Goal: Complete application form: Complete application form

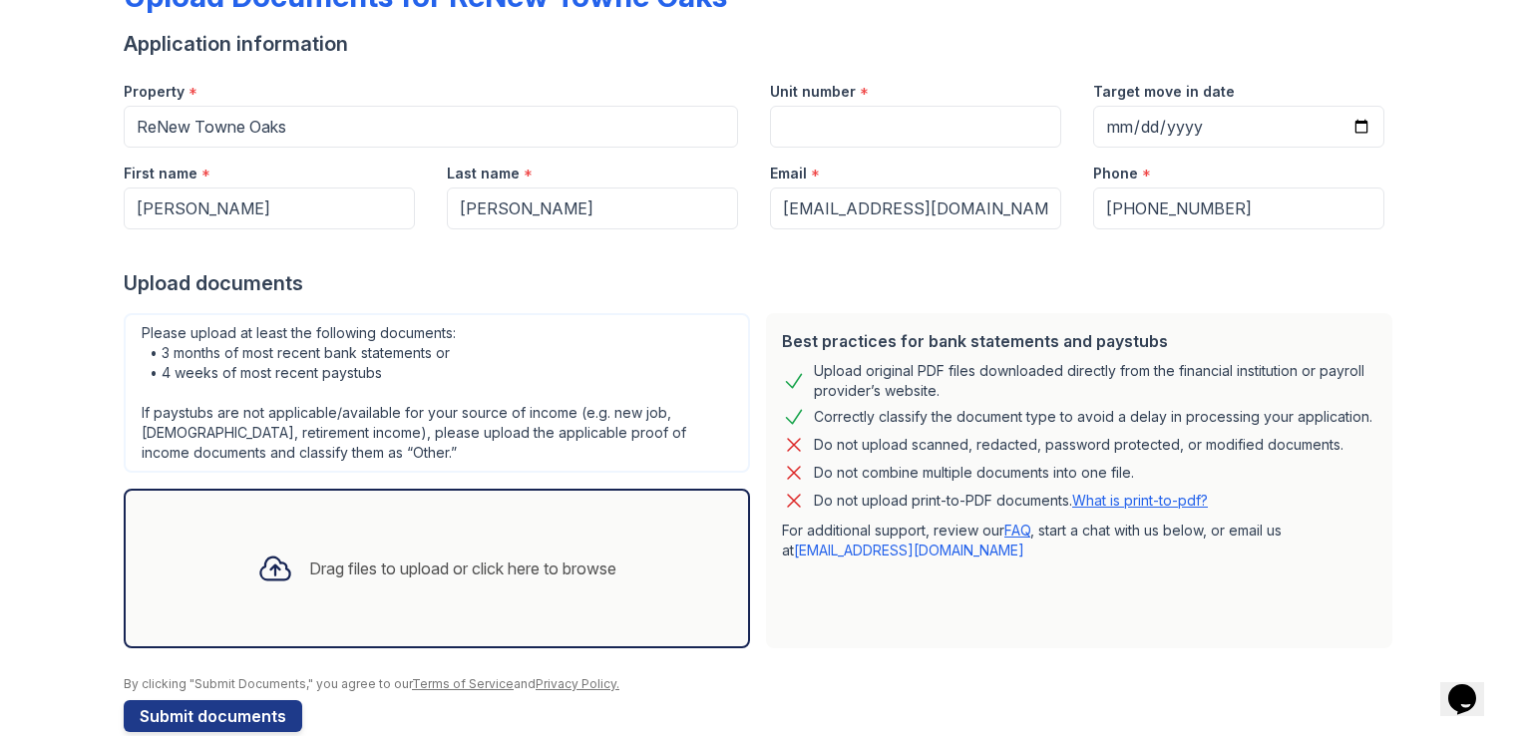
scroll to position [164, 0]
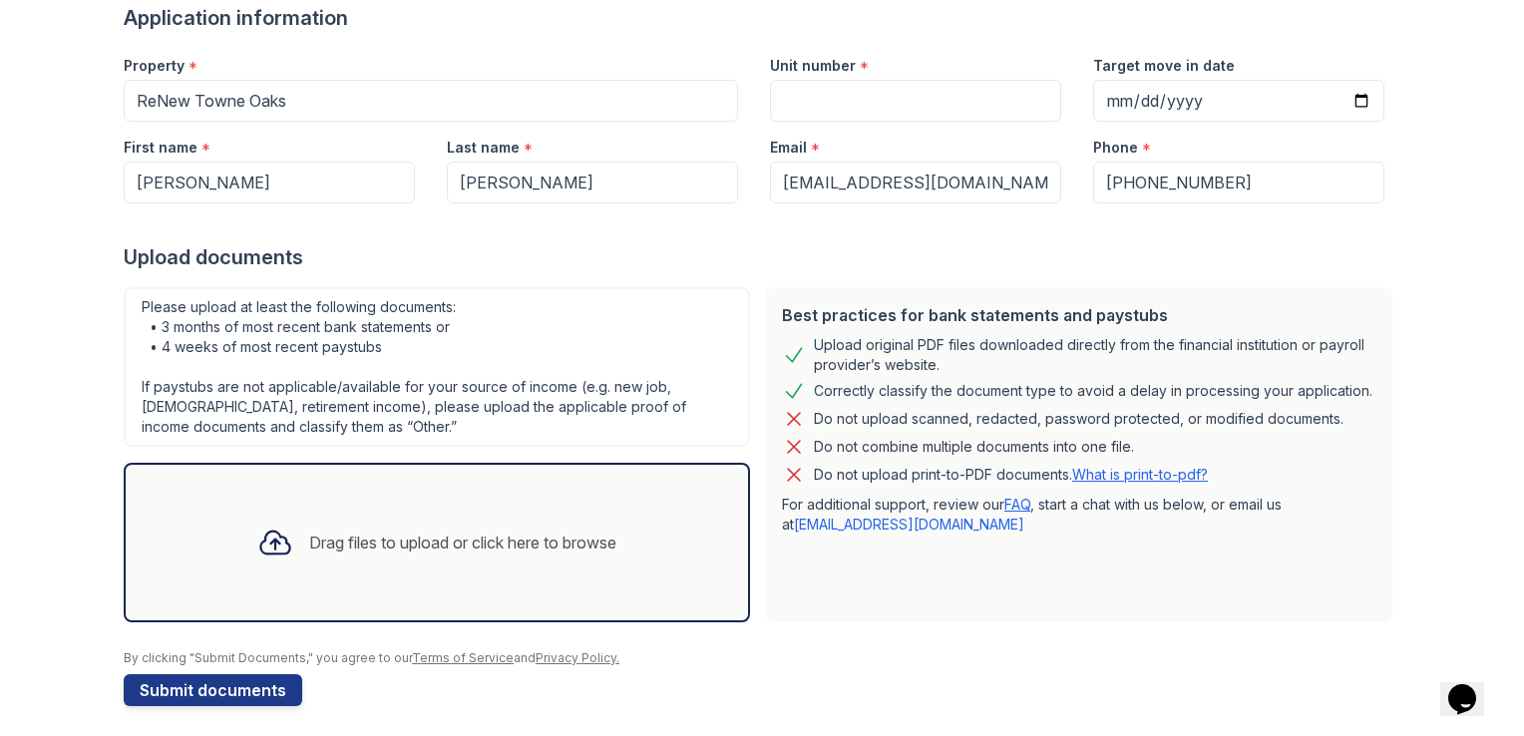
click at [277, 552] on icon at bounding box center [275, 543] width 36 height 36
click at [257, 537] on icon at bounding box center [275, 543] width 36 height 36
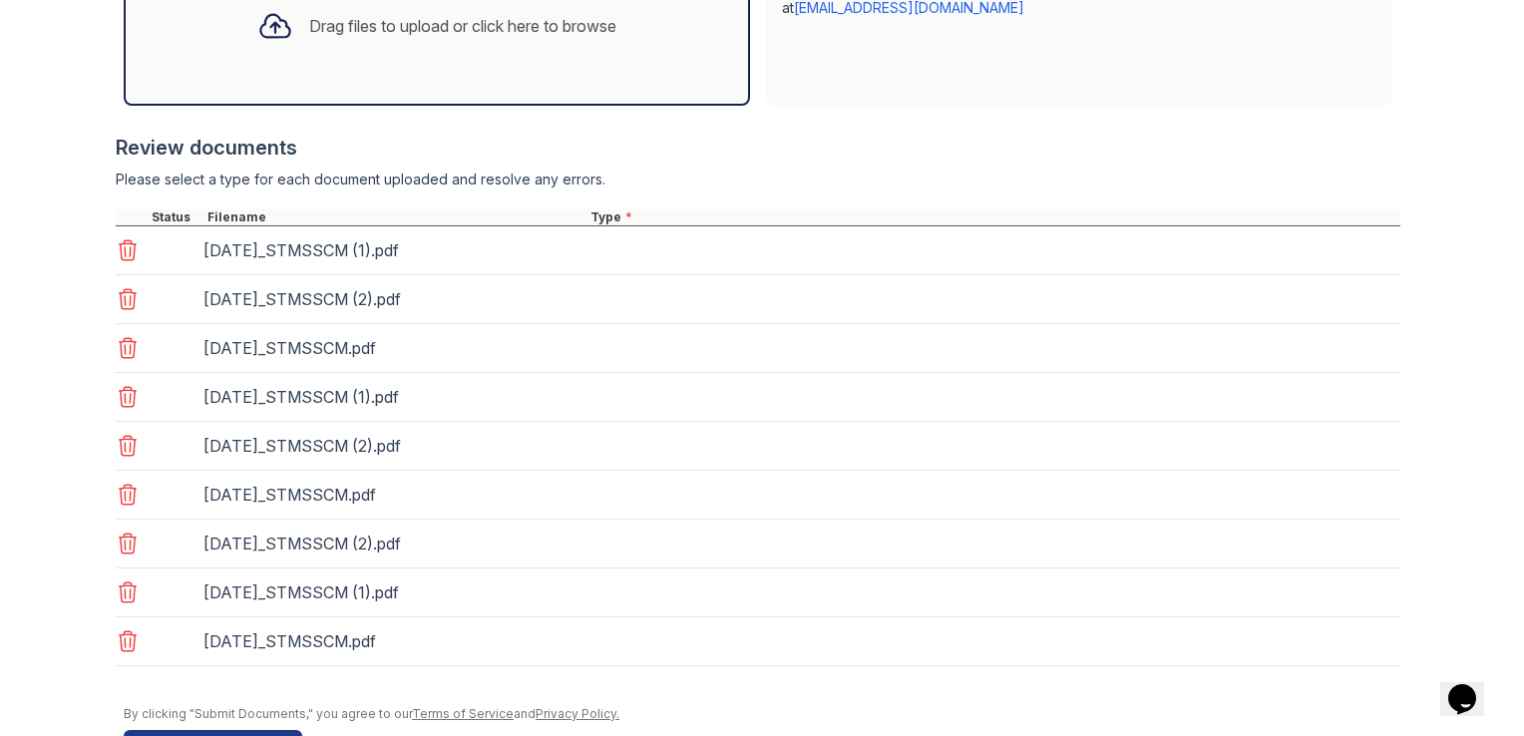
scroll to position [684, 0]
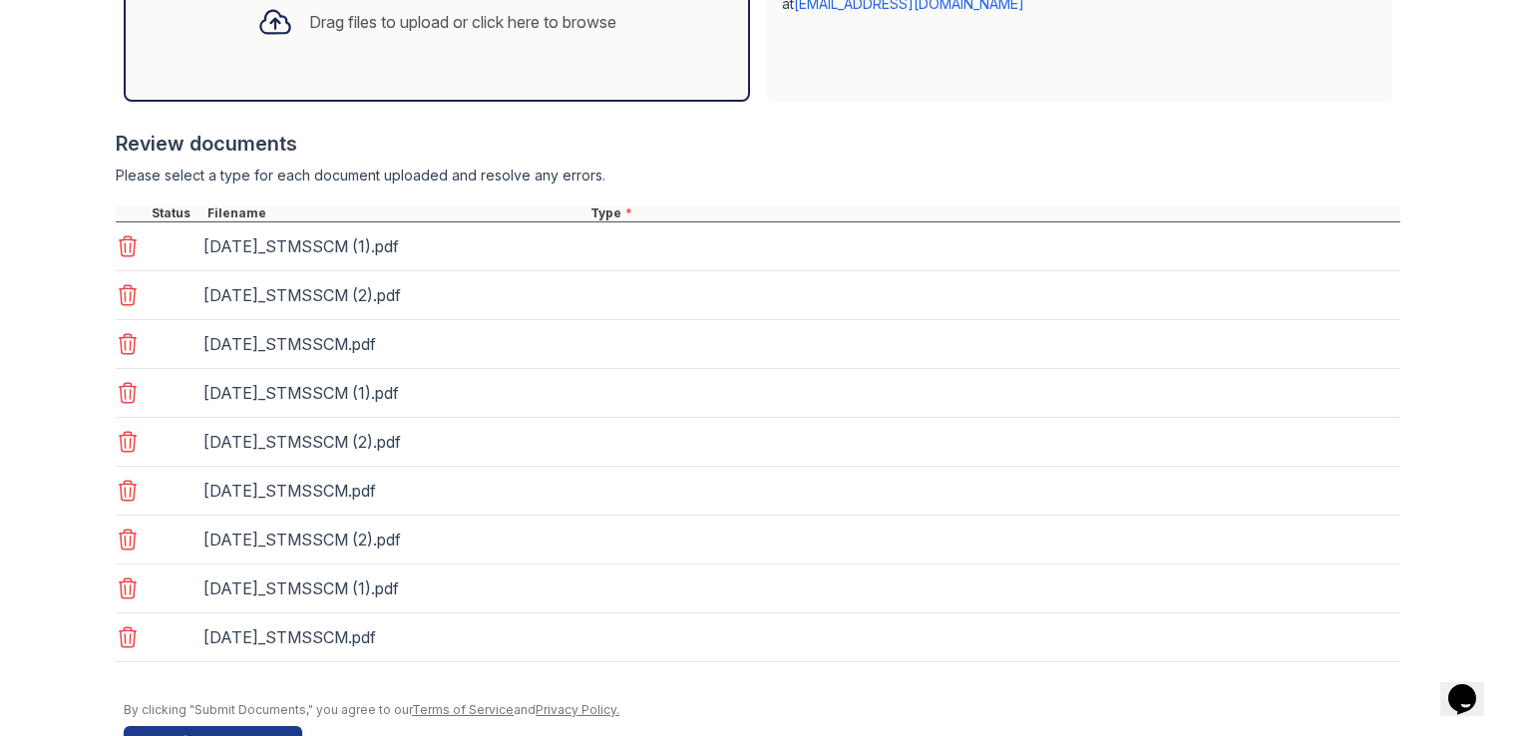
click at [684, 239] on div "[DATE]_STMSSCM (1).pdf" at bounding box center [758, 246] width 1285 height 49
click at [641, 311] on div "[DATE]_STMSSCM (2).pdf" at bounding box center [758, 295] width 1285 height 49
click at [611, 211] on div "Type *" at bounding box center [994, 214] width 814 height 16
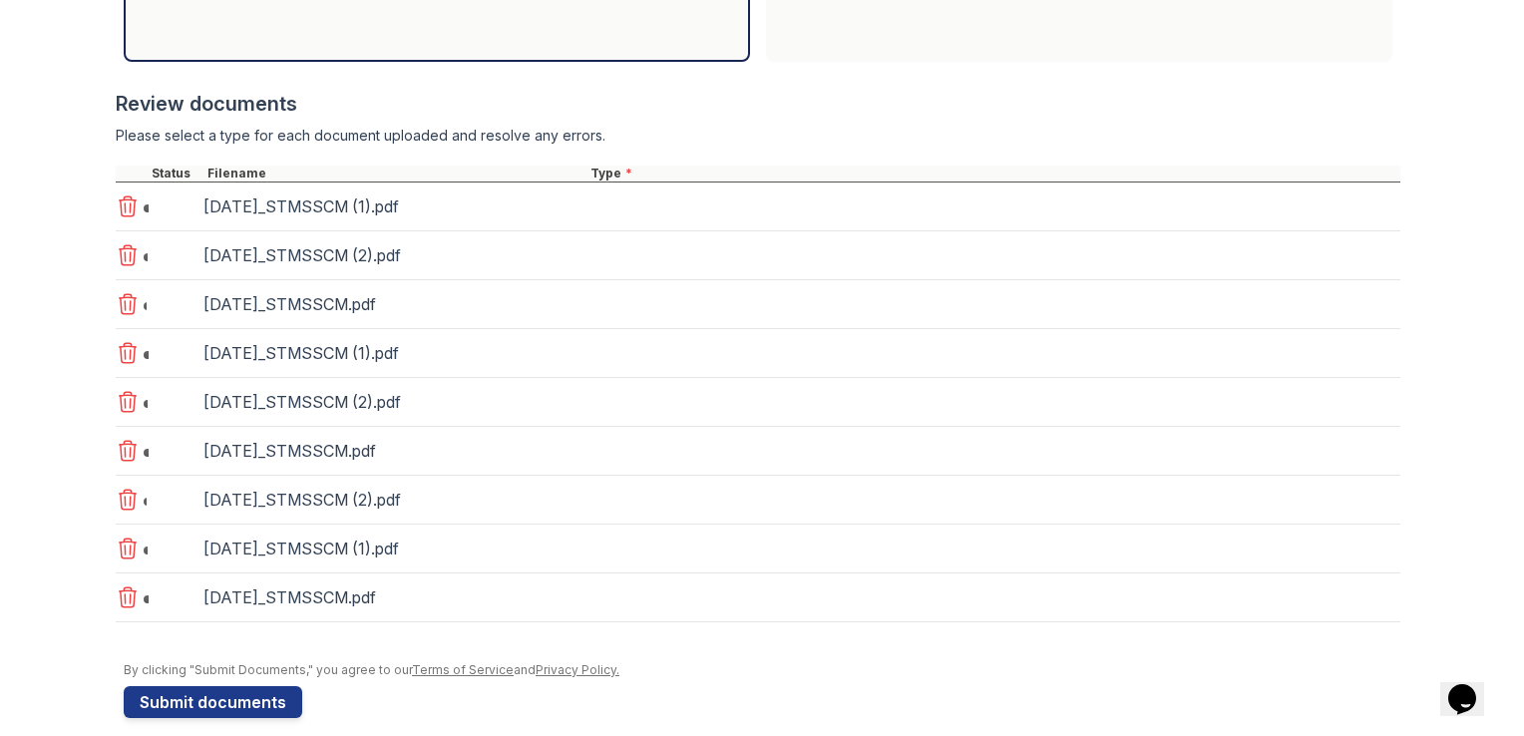
scroll to position [742, 0]
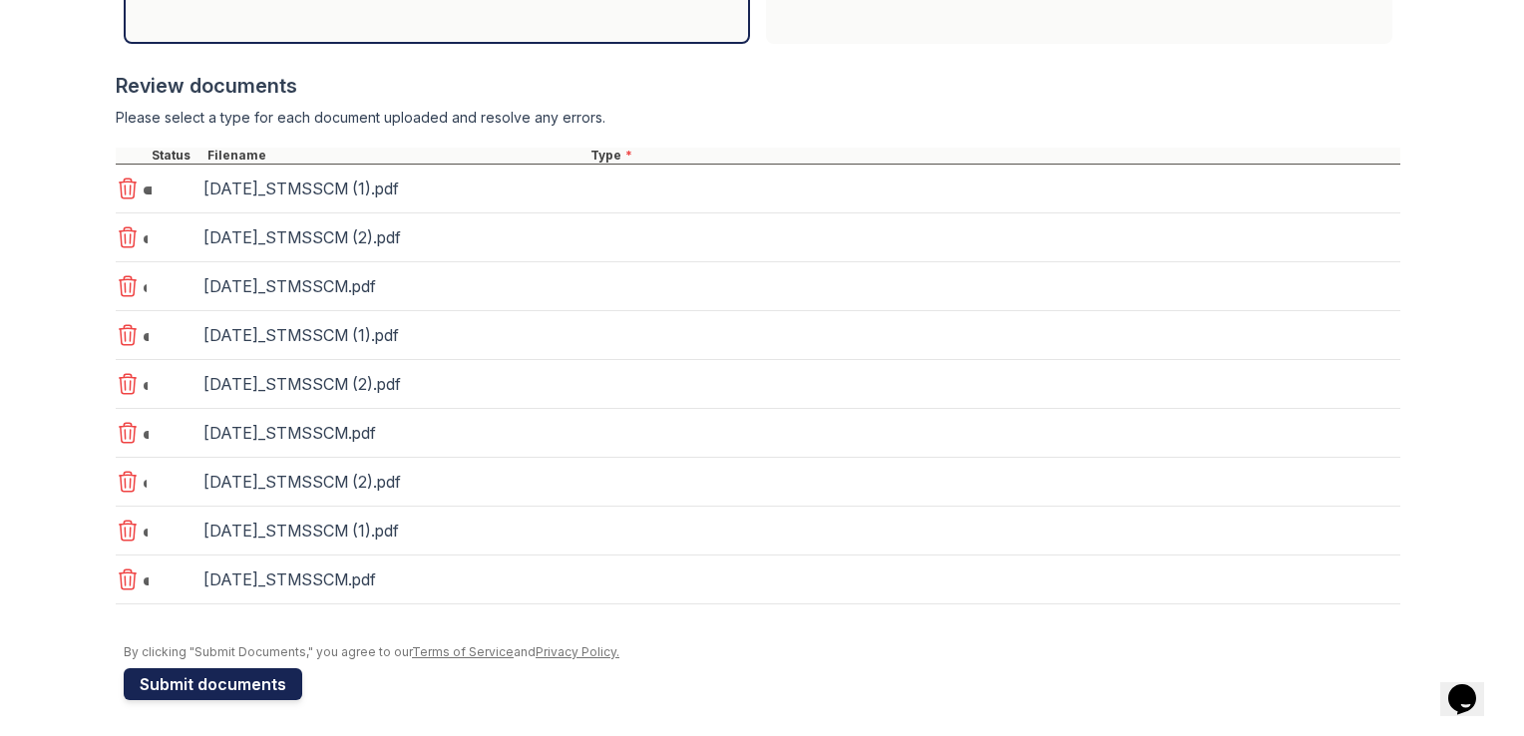
click at [268, 688] on button "Submit documents" at bounding box center [213, 684] width 179 height 32
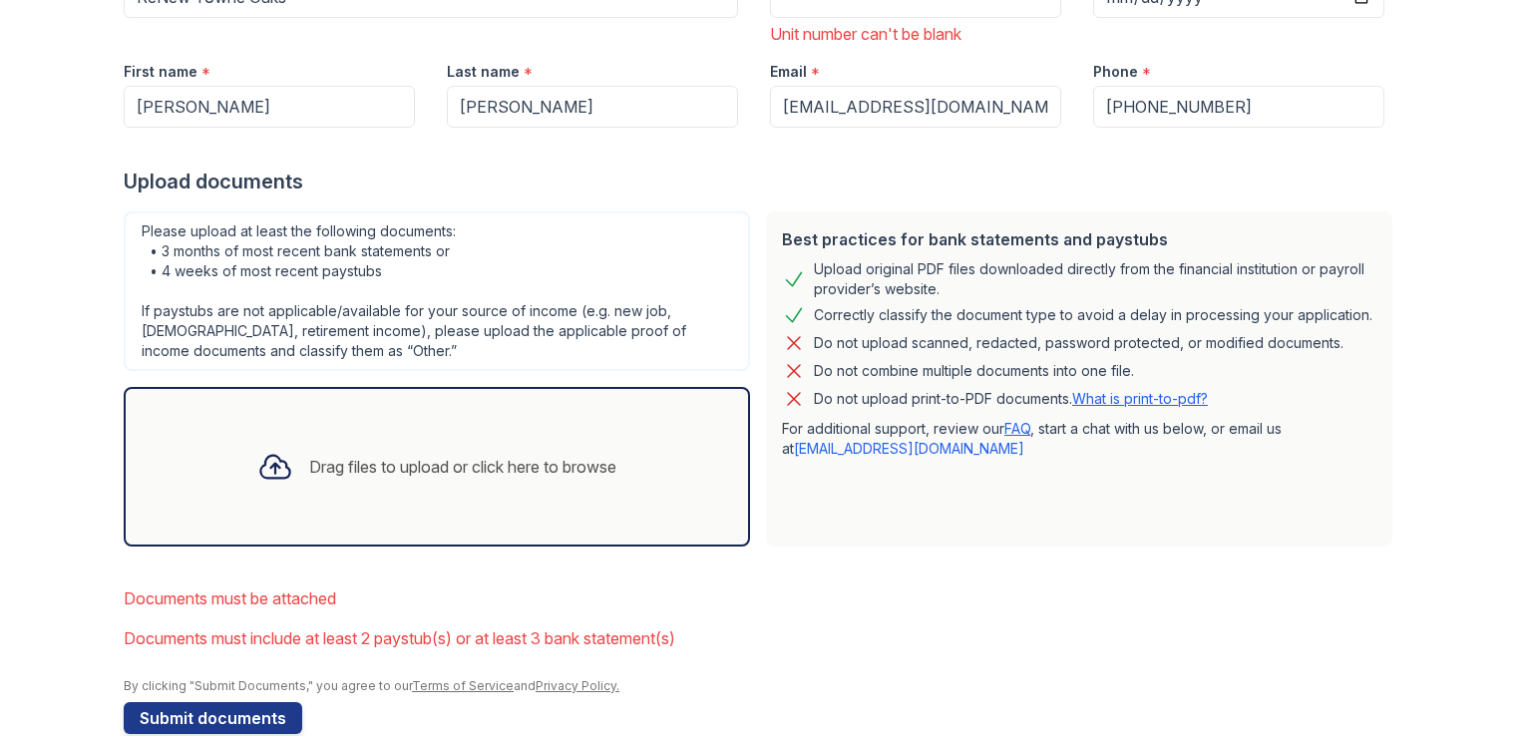
scroll to position [359, 0]
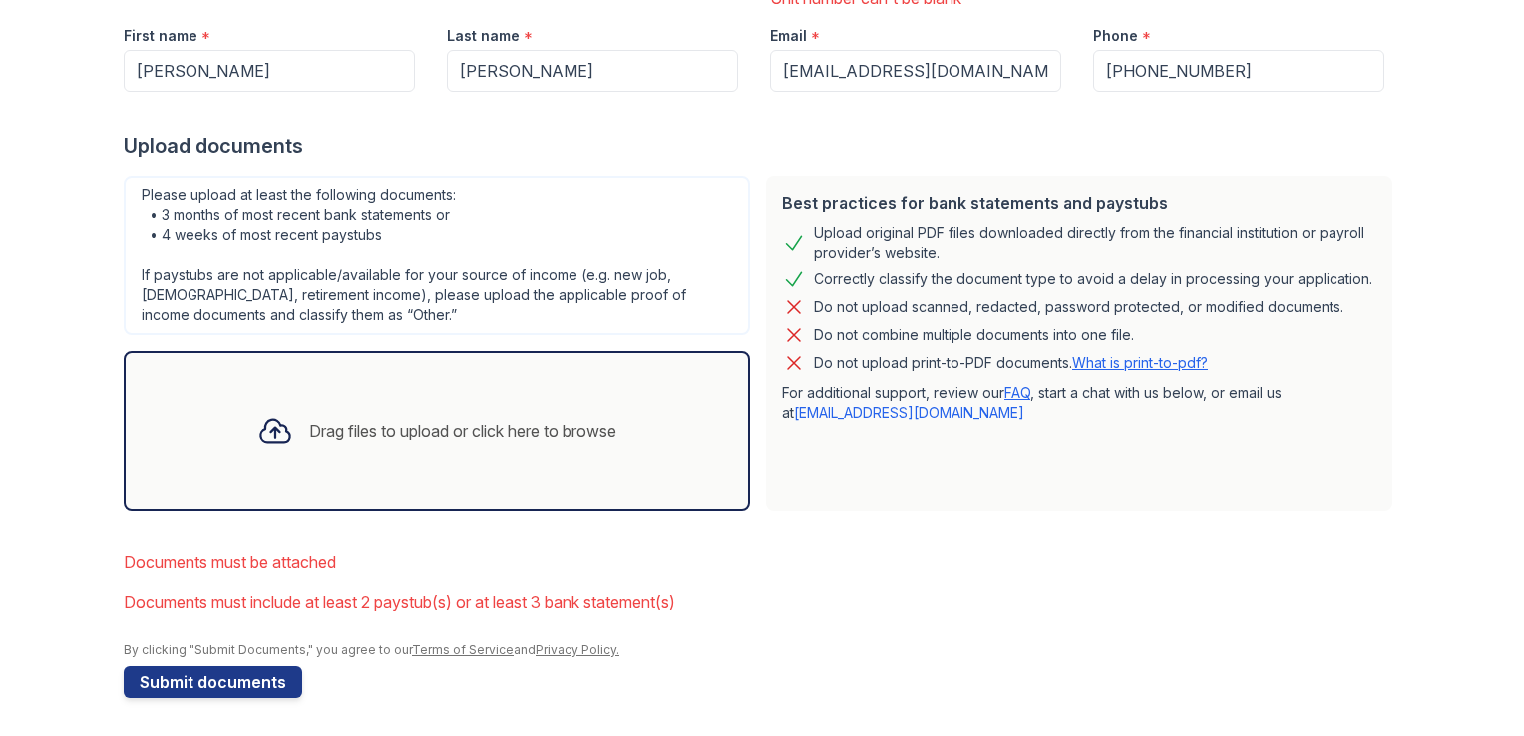
click at [260, 423] on icon at bounding box center [274, 431] width 29 height 23
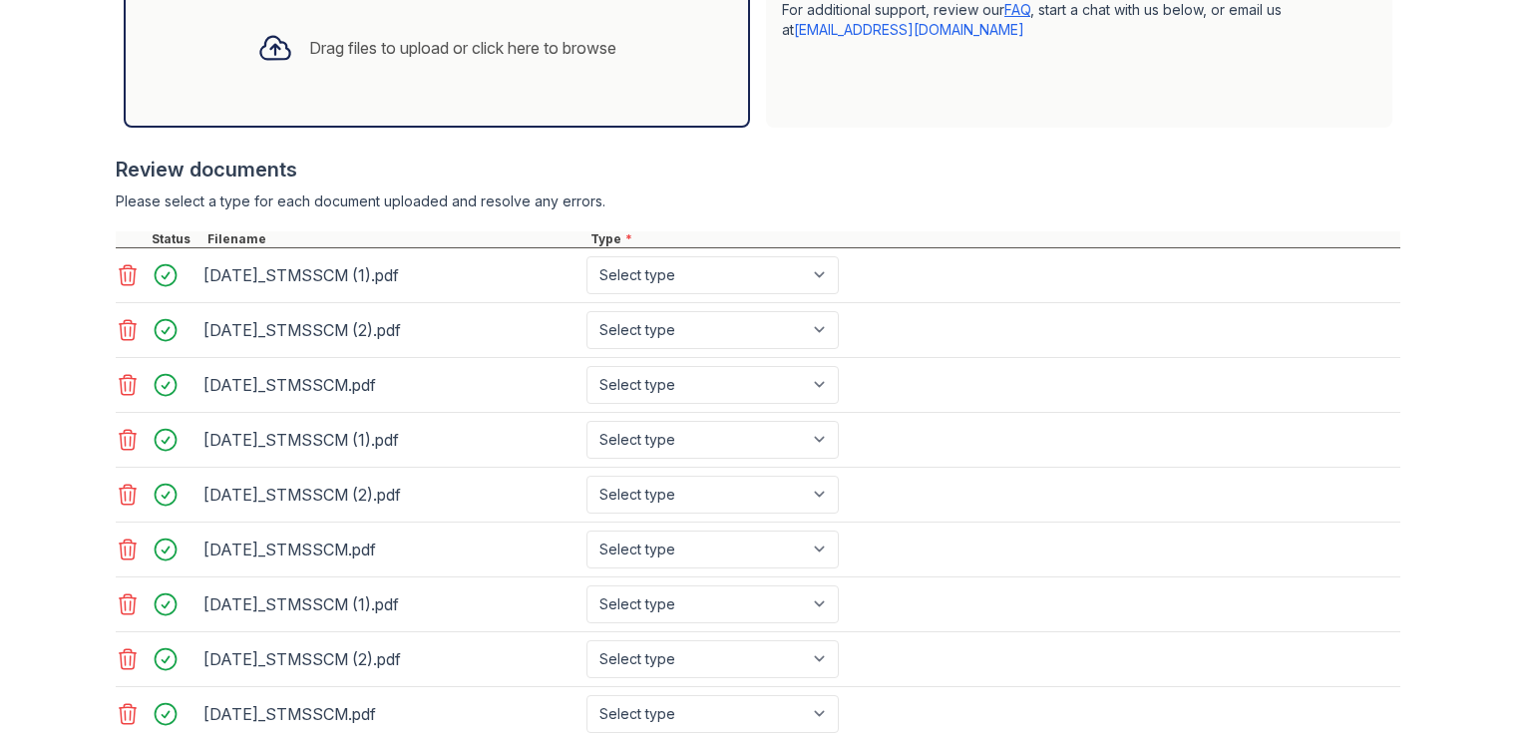
scroll to position [744, 0]
click at [802, 274] on select "Select type Paystub Bank Statement Offer Letter Tax Documents Benefit Award Let…" at bounding box center [713, 273] width 252 height 38
select select "bank_statement"
click at [587, 254] on select "Select type Paystub Bank Statement Offer Letter Tax Documents Benefit Award Let…" at bounding box center [713, 273] width 252 height 38
click at [741, 329] on select "Select type Paystub Bank Statement Offer Letter Tax Documents Benefit Award Let…" at bounding box center [713, 328] width 252 height 38
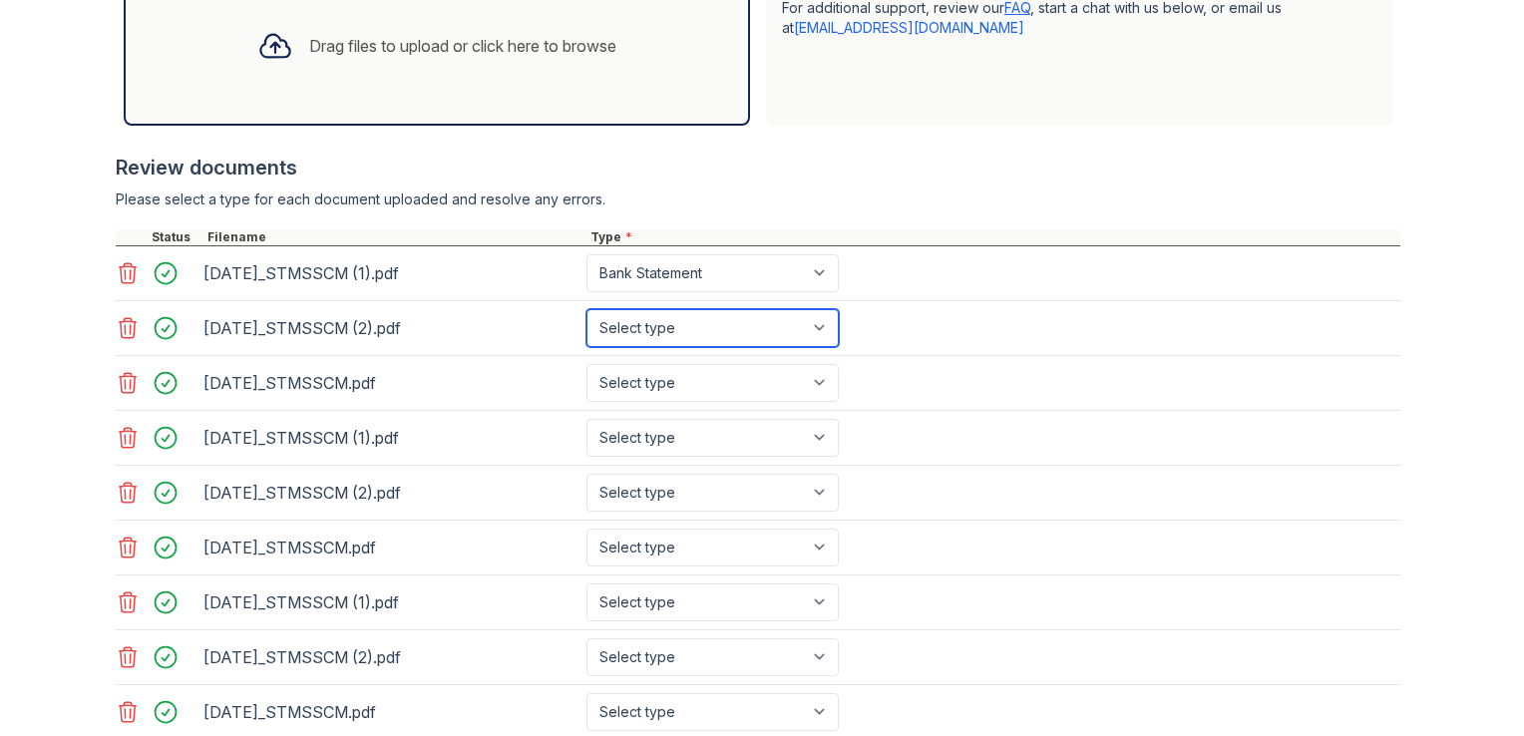
select select "bank_statement"
click at [587, 309] on select "Select type Paystub Bank Statement Offer Letter Tax Documents Benefit Award Let…" at bounding box center [713, 328] width 252 height 38
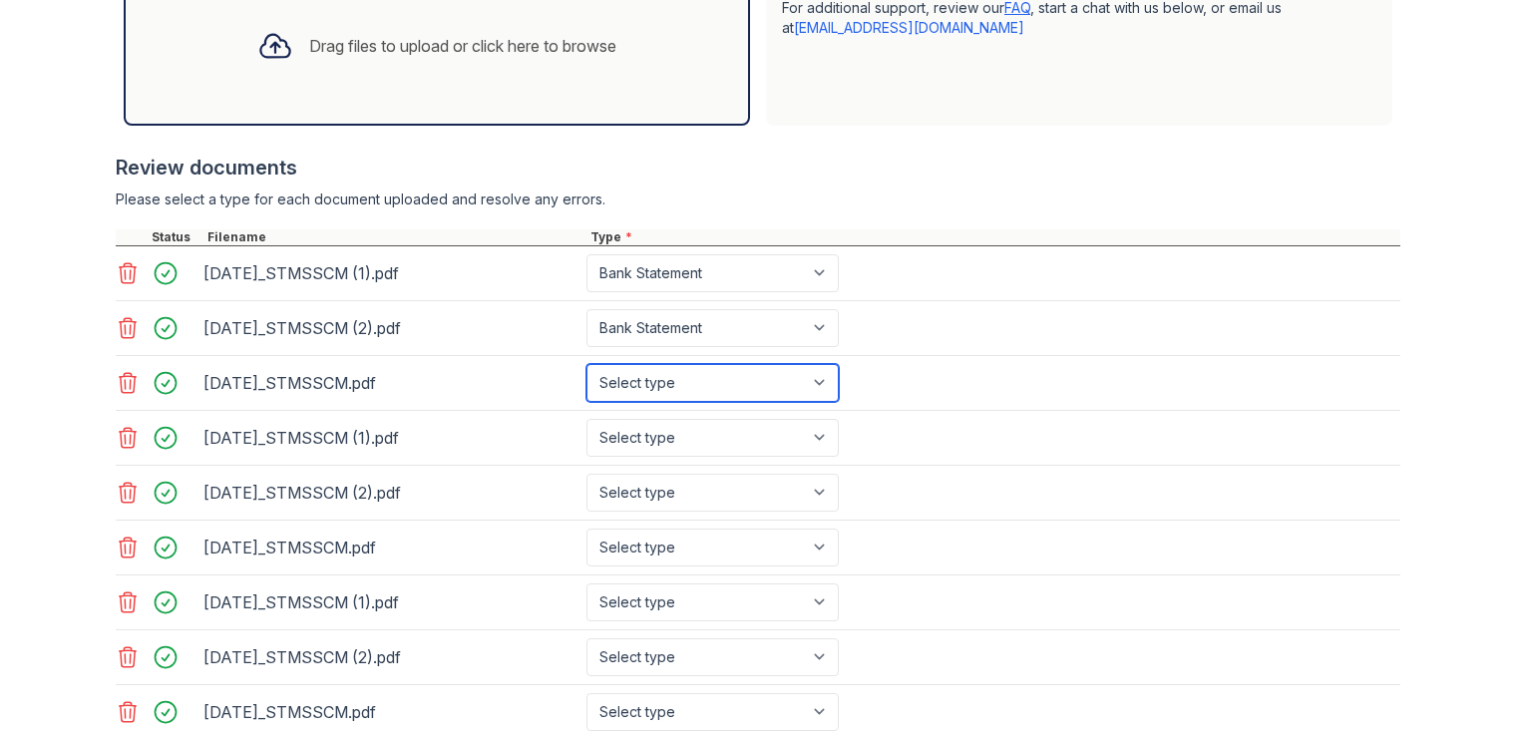
click at [694, 381] on select "Select type Paystub Bank Statement Offer Letter Tax Documents Benefit Award Let…" at bounding box center [713, 383] width 252 height 38
select select "bank_statement"
click at [587, 364] on select "Select type Paystub Bank Statement Offer Letter Tax Documents Benefit Award Let…" at bounding box center [713, 383] width 252 height 38
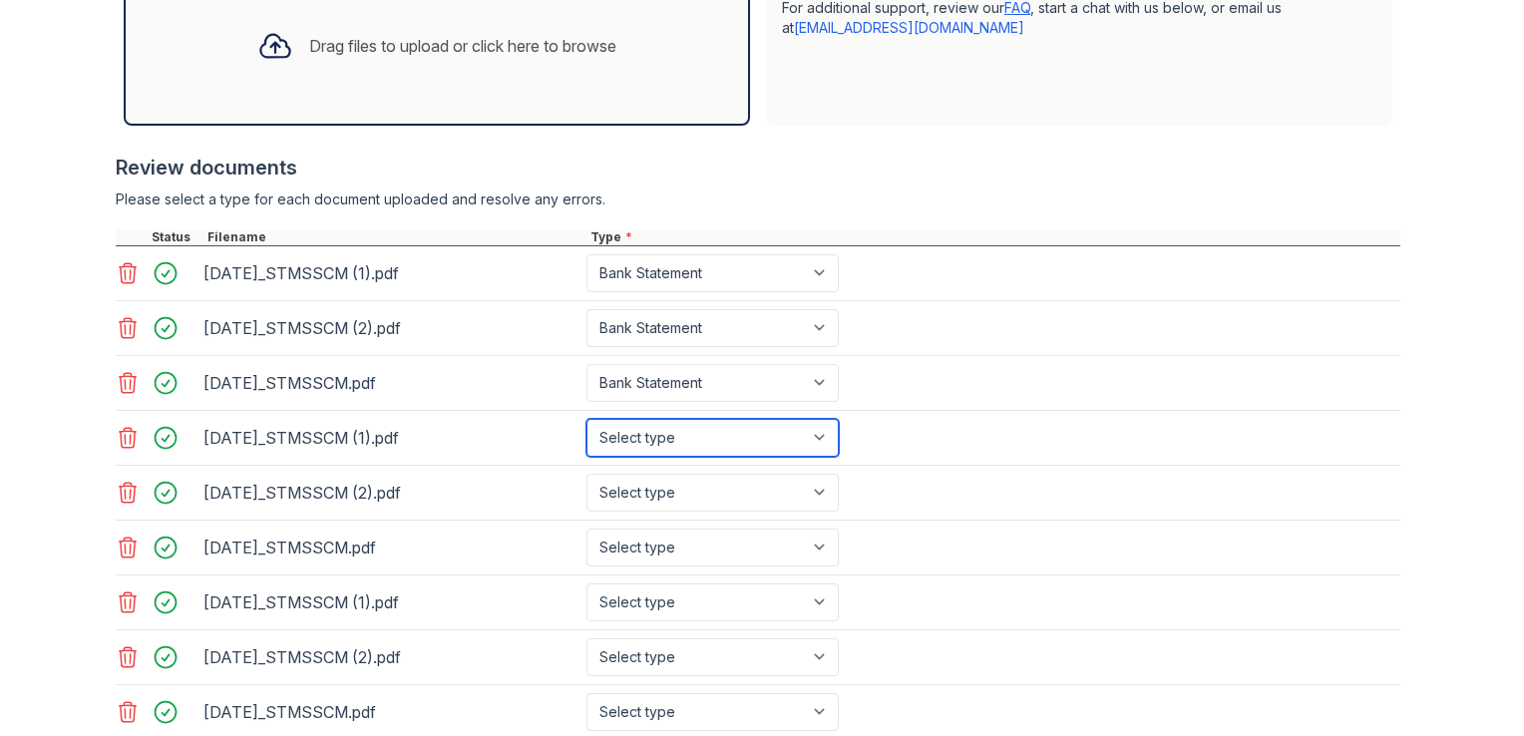
click at [714, 443] on select "Select type Paystub Bank Statement Offer Letter Tax Documents Benefit Award Let…" at bounding box center [713, 438] width 252 height 38
select select "bank_statement"
click at [587, 419] on select "Select type Paystub Bank Statement Offer Letter Tax Documents Benefit Award Let…" at bounding box center [713, 438] width 252 height 38
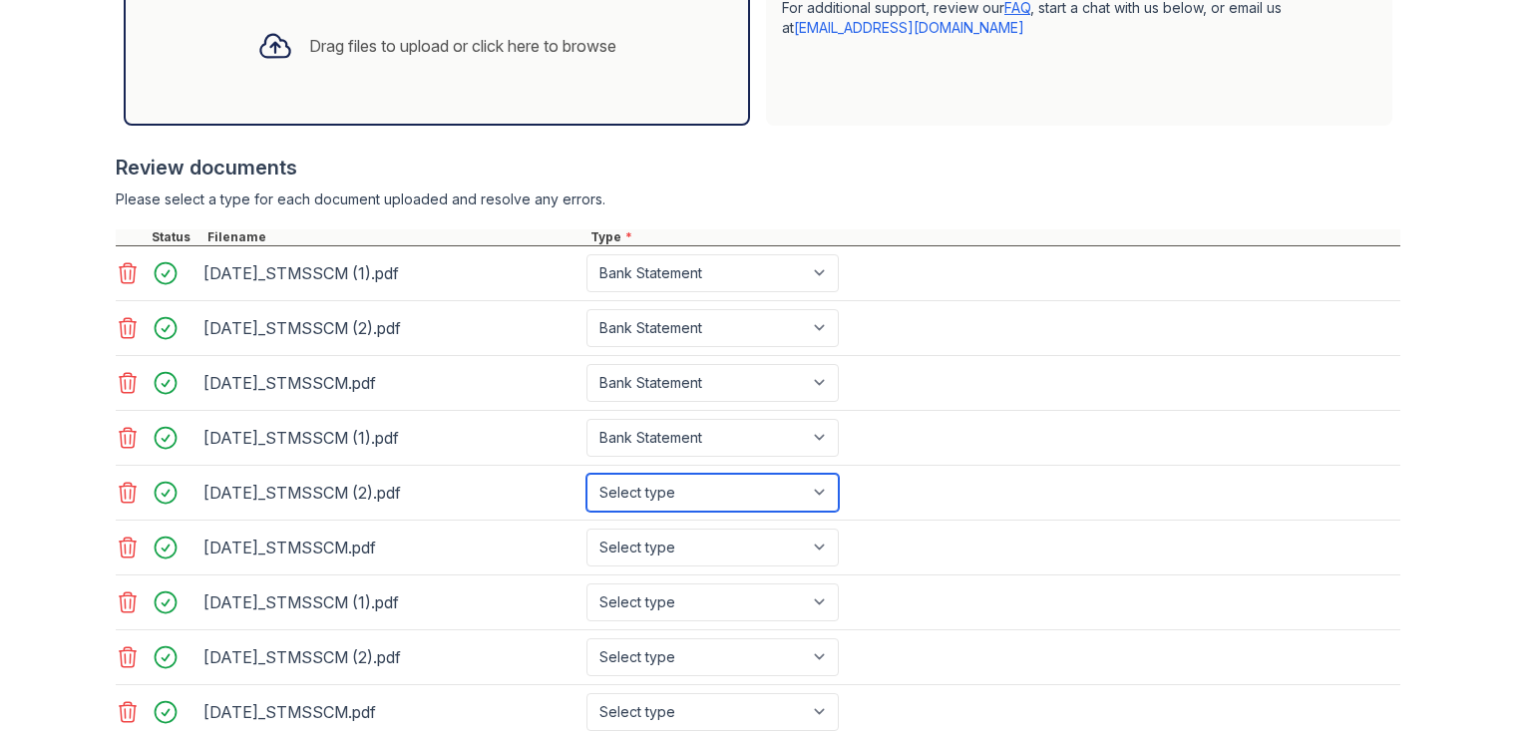
click at [750, 497] on select "Select type Paystub Bank Statement Offer Letter Tax Documents Benefit Award Let…" at bounding box center [713, 493] width 252 height 38
select select "bank_statement"
click at [587, 474] on select "Select type Paystub Bank Statement Offer Letter Tax Documents Benefit Award Let…" at bounding box center [713, 493] width 252 height 38
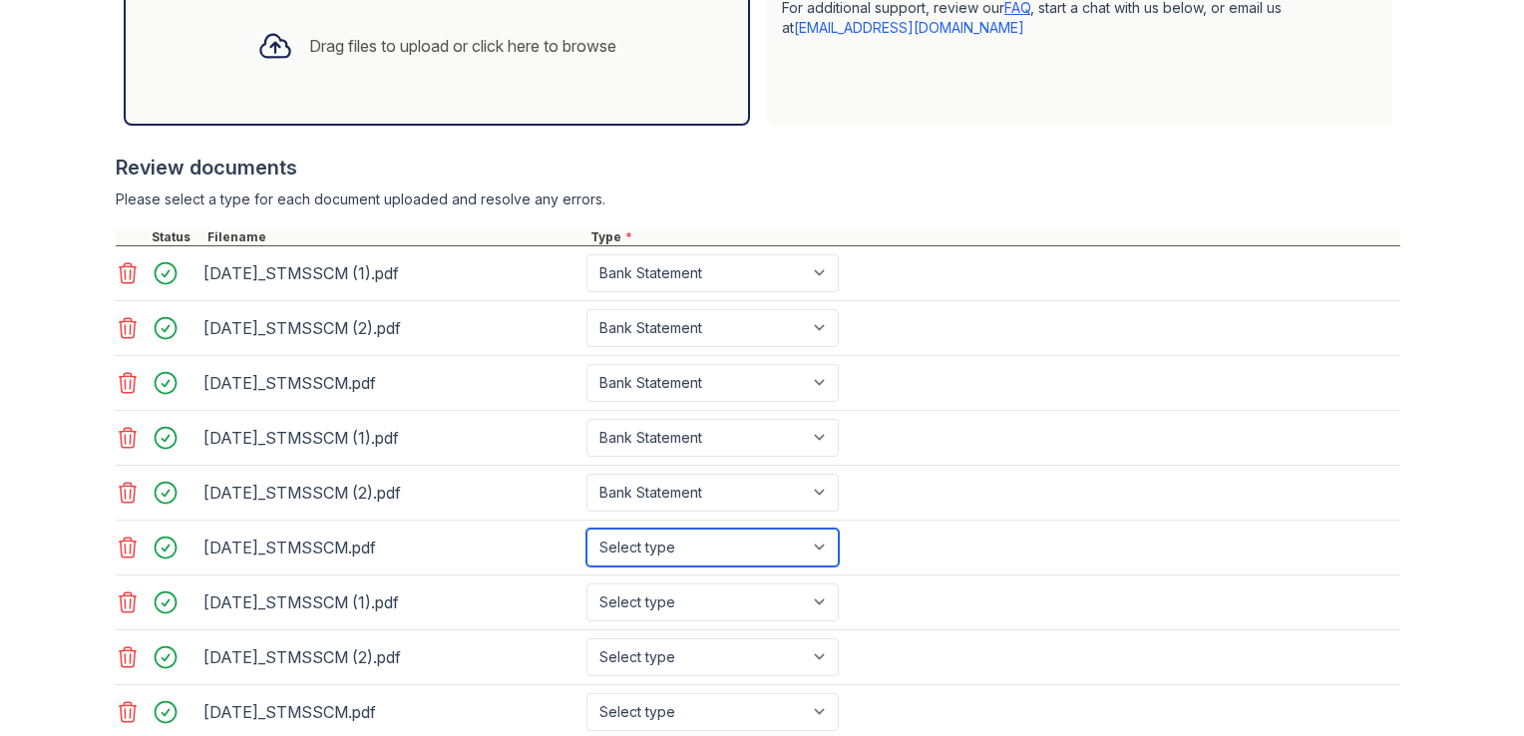
click at [759, 546] on select "Select type Paystub Bank Statement Offer Letter Tax Documents Benefit Award Let…" at bounding box center [713, 548] width 252 height 38
click at [587, 529] on select "Select type Paystub Bank Statement Offer Letter Tax Documents Benefit Award Let…" at bounding box center [713, 548] width 252 height 38
click at [782, 539] on select "Select type Paystub Bank Statement Offer Letter Tax Documents Benefit Award Let…" at bounding box center [713, 548] width 252 height 38
select select "bank_statement"
click at [587, 529] on select "Select type Paystub Bank Statement Offer Letter Tax Documents Benefit Award Let…" at bounding box center [713, 548] width 252 height 38
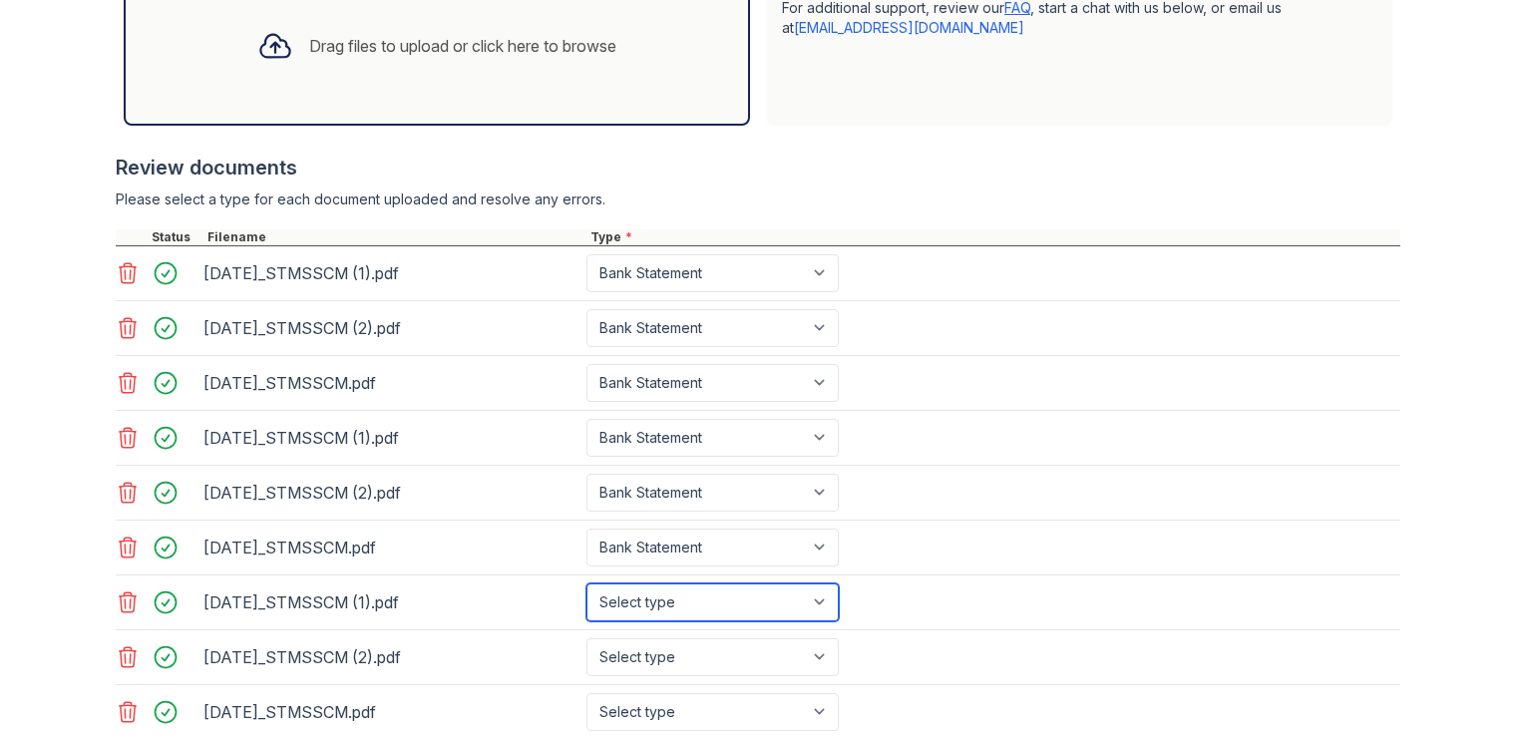
click at [756, 609] on select "Select type Paystub Bank Statement Offer Letter Tax Documents Benefit Award Let…" at bounding box center [713, 603] width 252 height 38
select select "bank_statement"
click at [587, 584] on select "Select type Paystub Bank Statement Offer Letter Tax Documents Benefit Award Let…" at bounding box center [713, 603] width 252 height 38
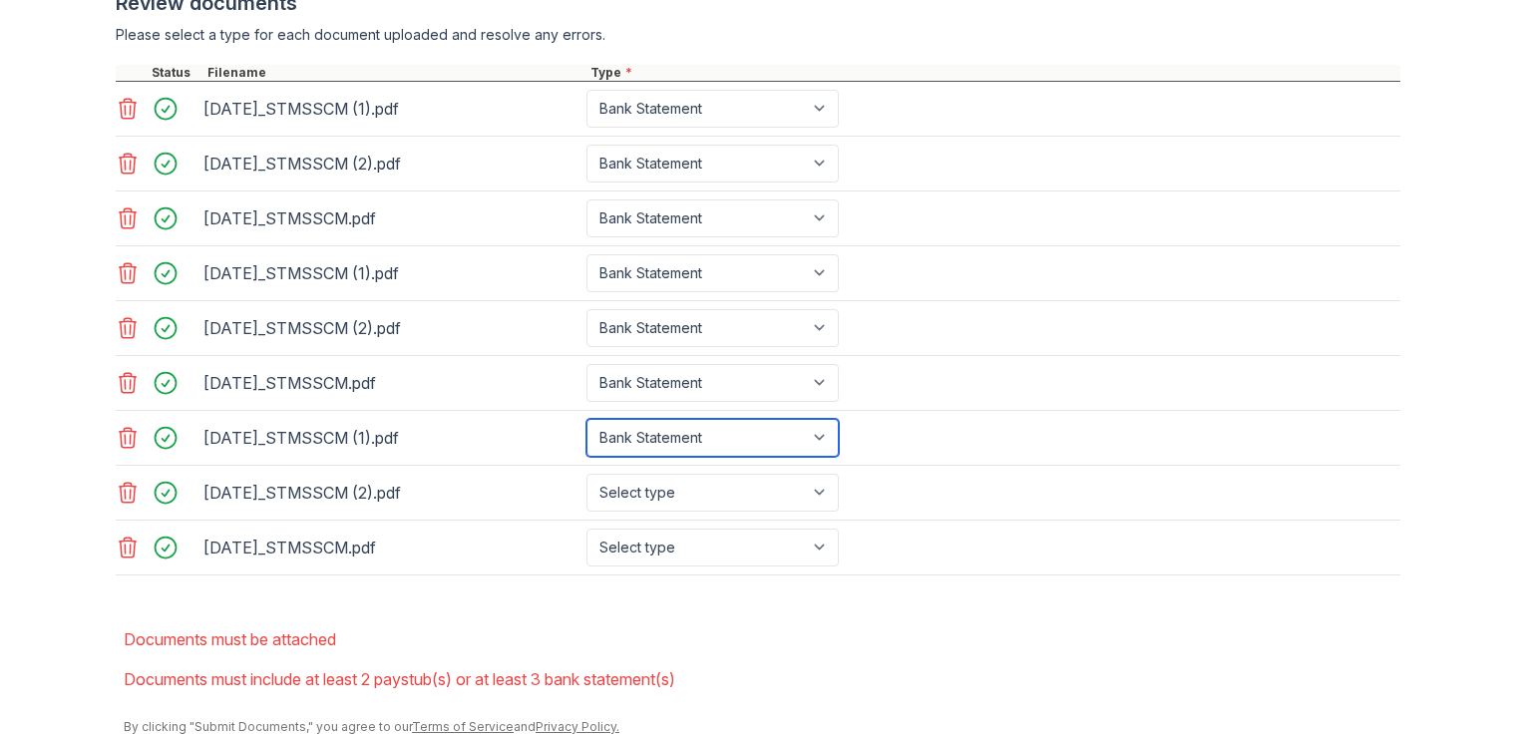
scroll to position [976, 0]
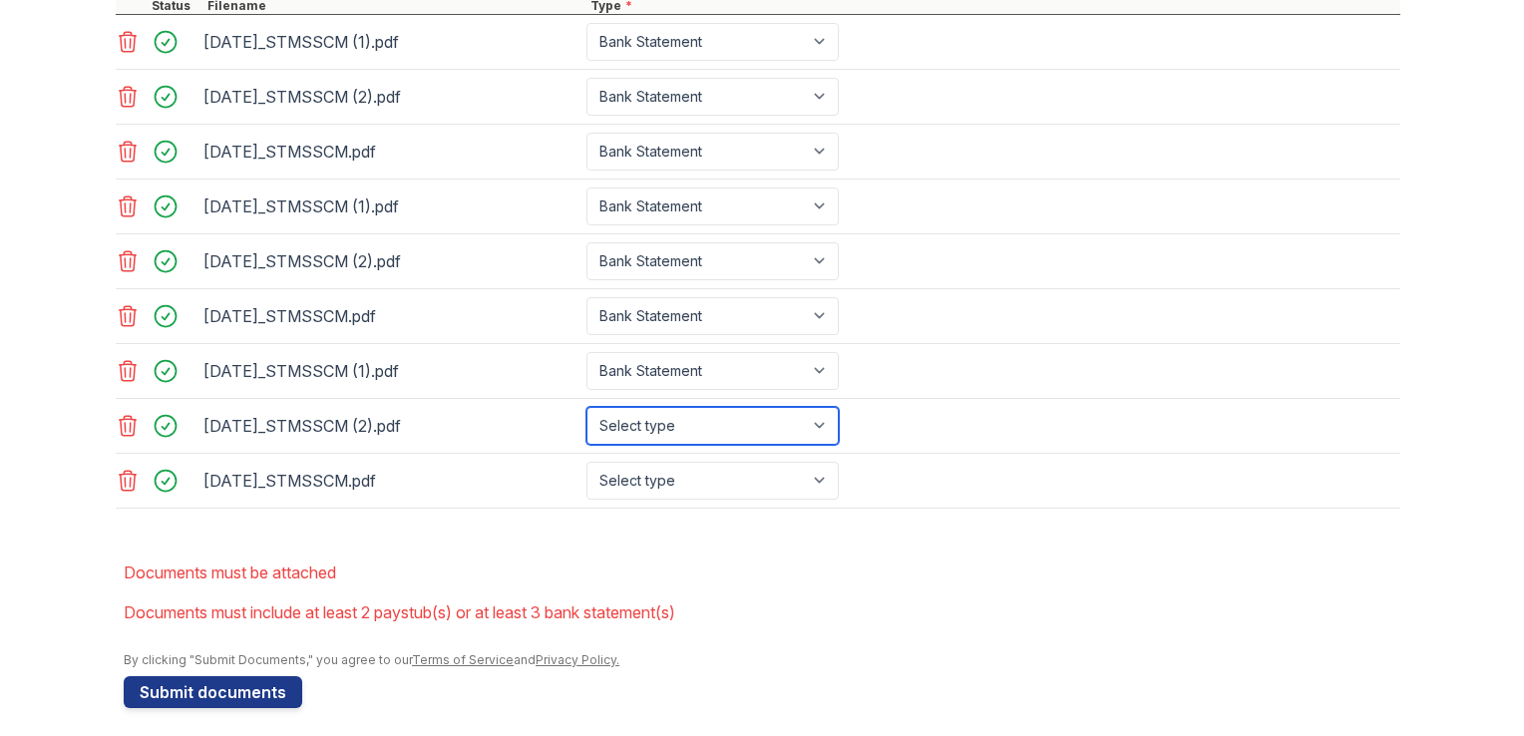
click at [736, 415] on select "Select type Paystub Bank Statement Offer Letter Tax Documents Benefit Award Let…" at bounding box center [713, 426] width 252 height 38
select select "bank_statement"
click at [587, 407] on select "Select type Paystub Bank Statement Offer Letter Tax Documents Benefit Award Let…" at bounding box center [713, 426] width 252 height 38
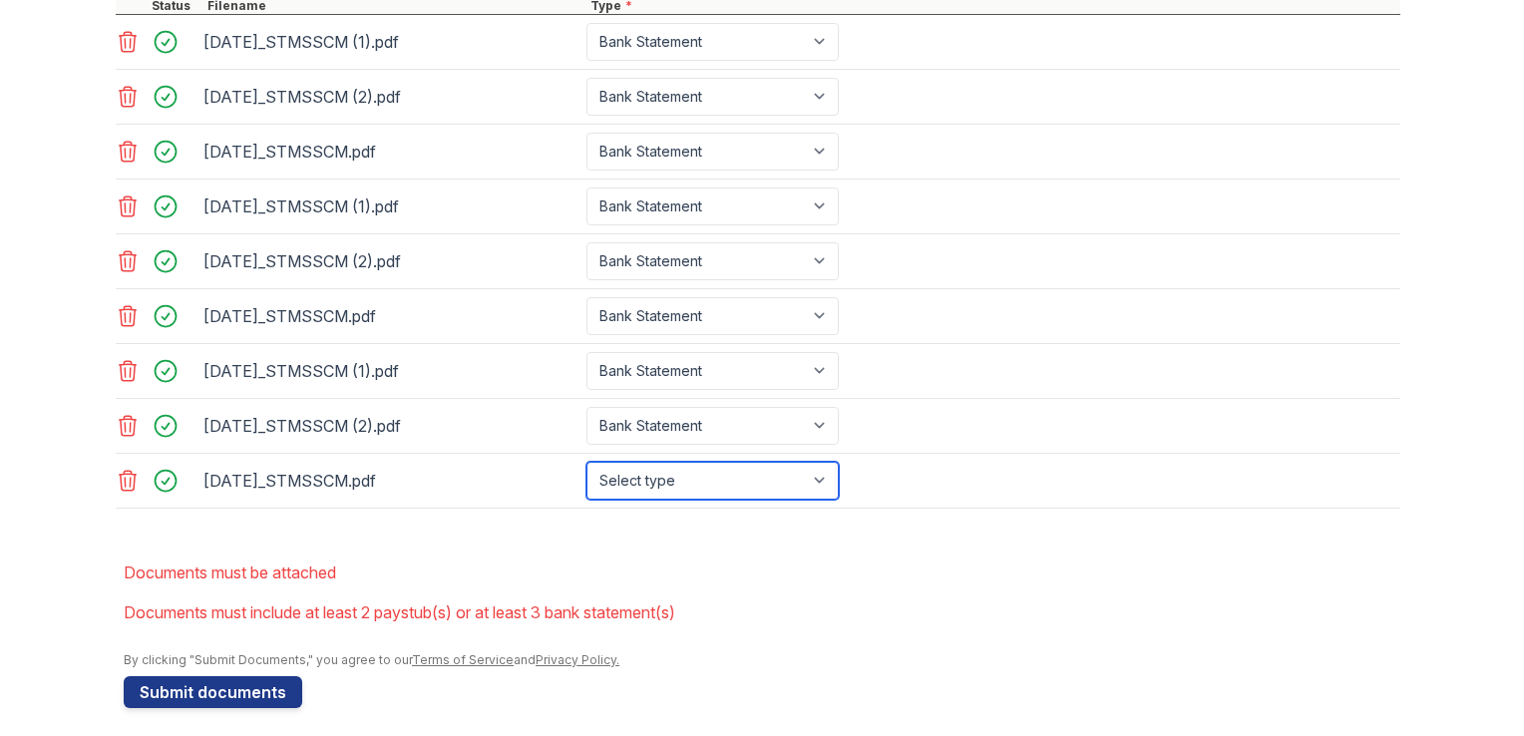
click at [704, 462] on select "Select type Paystub Bank Statement Offer Letter Tax Documents Benefit Award Let…" at bounding box center [713, 481] width 252 height 38
select select "bank_statement"
click at [587, 462] on select "Select type Paystub Bank Statement Offer Letter Tax Documents Benefit Award Let…" at bounding box center [713, 481] width 252 height 38
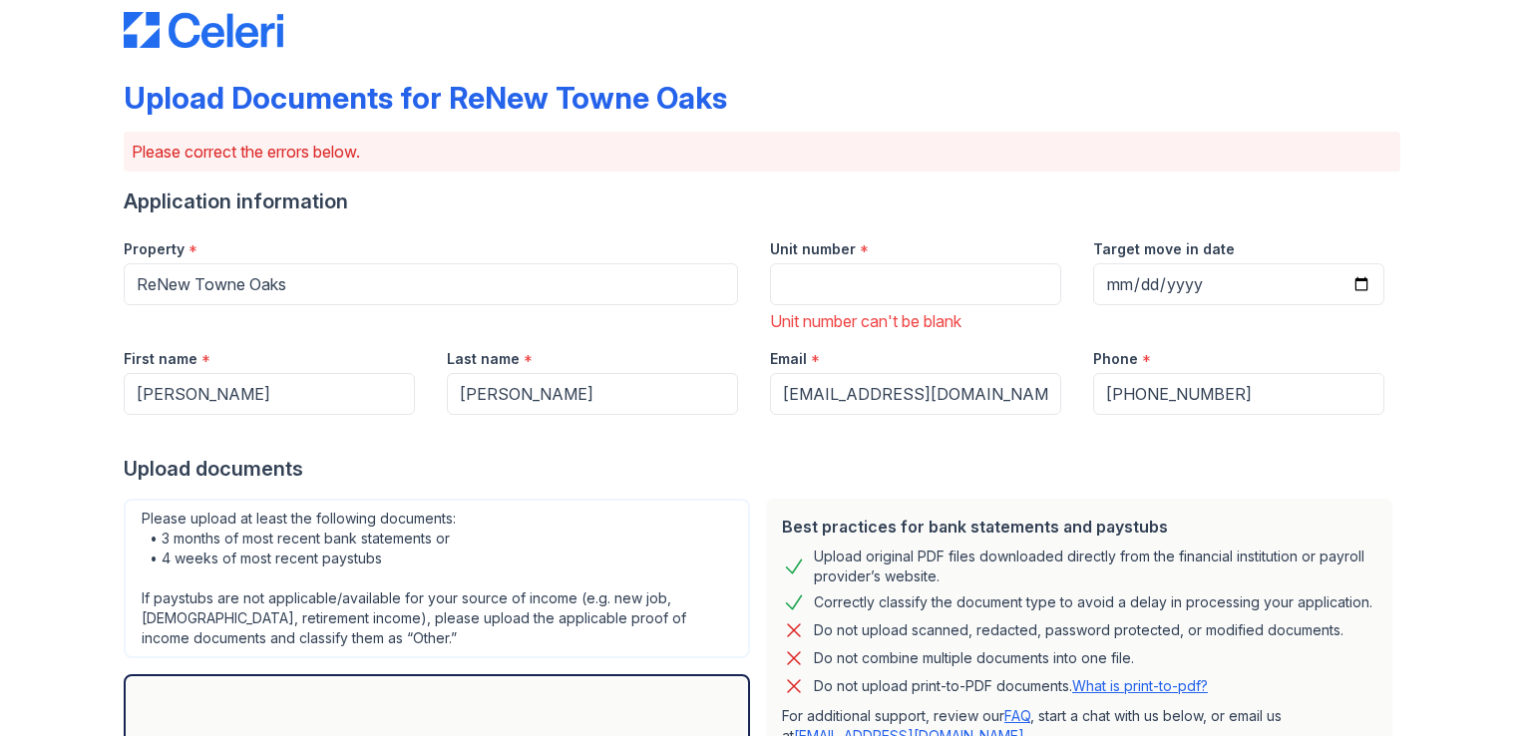
scroll to position [0, 0]
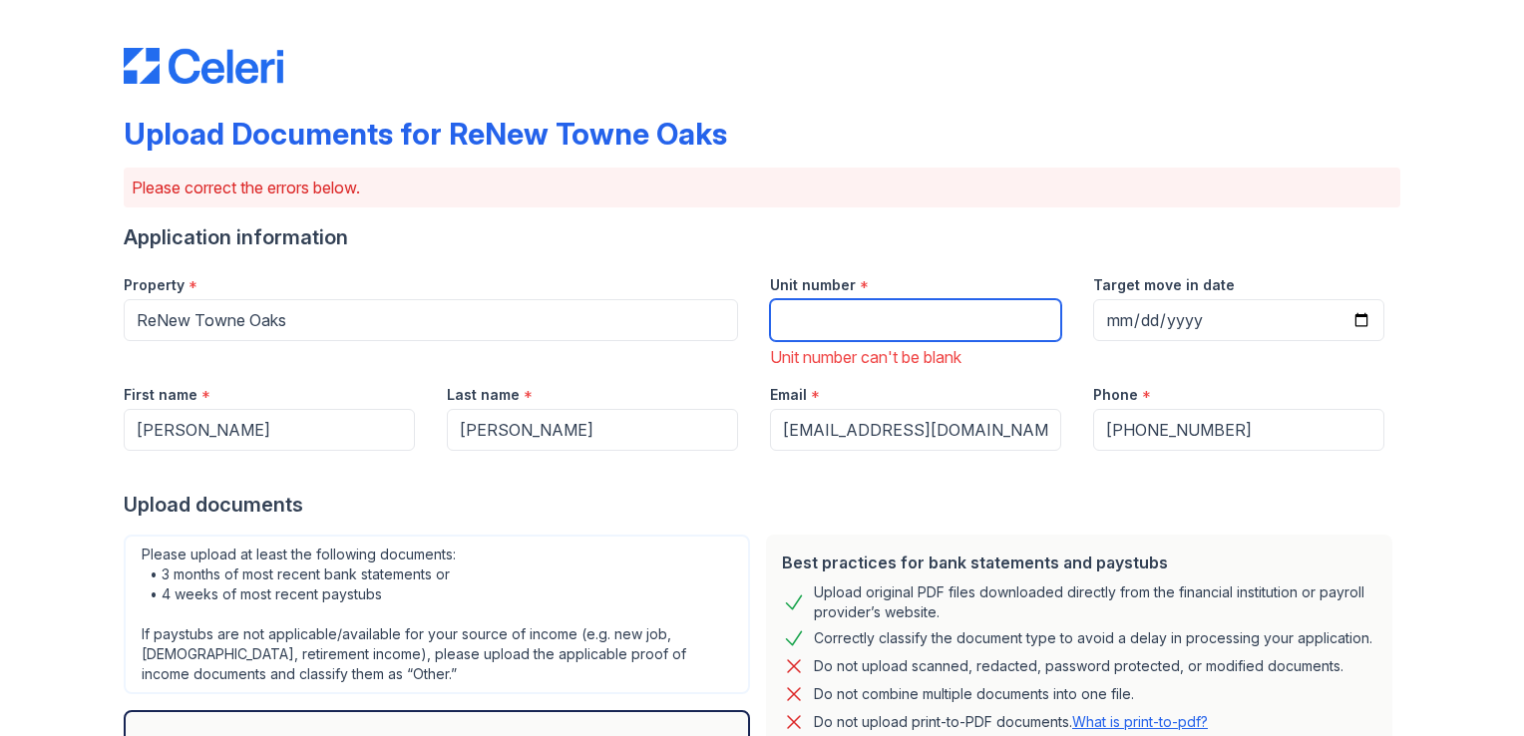
click at [800, 329] on input "Unit number" at bounding box center [915, 320] width 291 height 42
type input "1014"
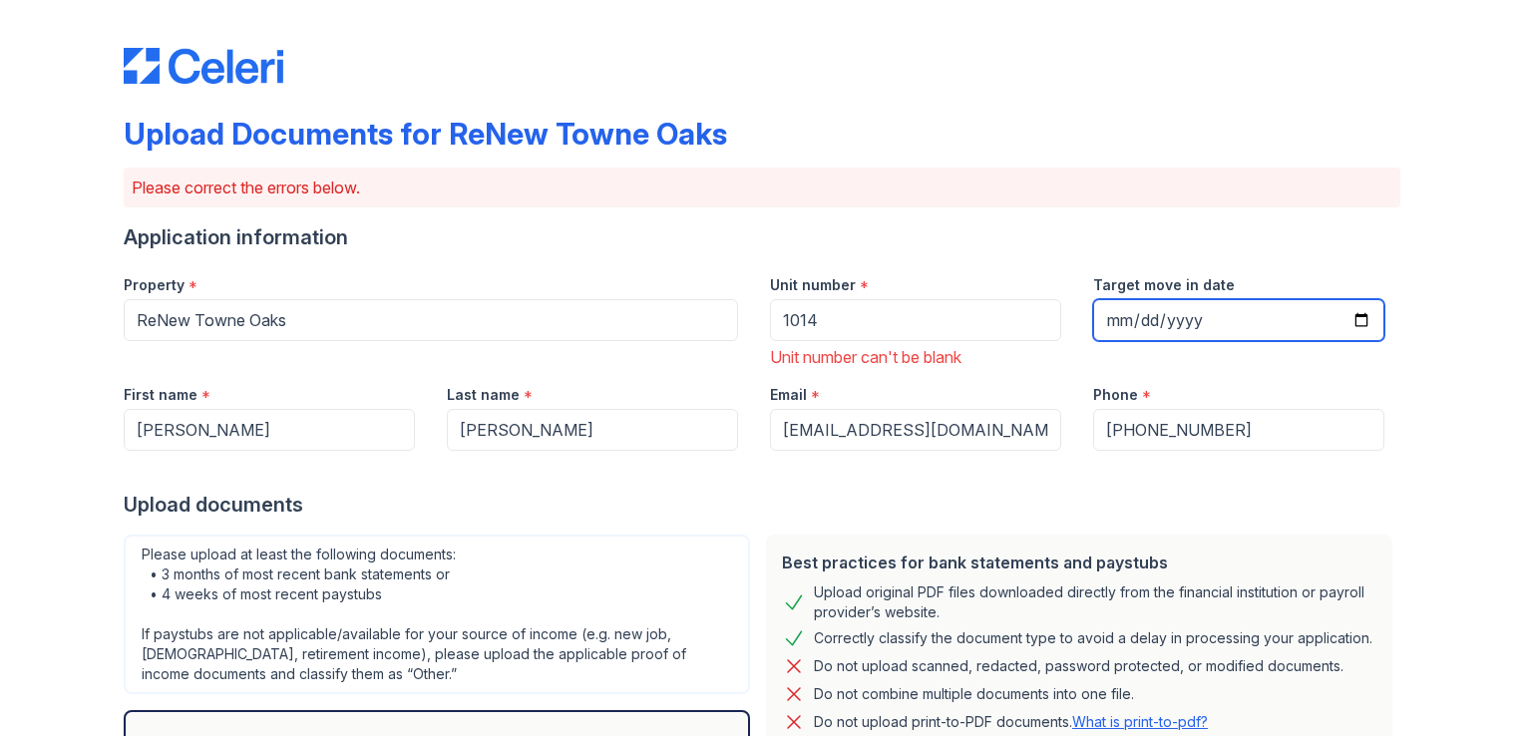
click at [1234, 320] on input "Target move in date" at bounding box center [1238, 320] width 291 height 42
click at [1359, 313] on input "Target move in date" at bounding box center [1238, 320] width 291 height 42
type input "[DATE]"
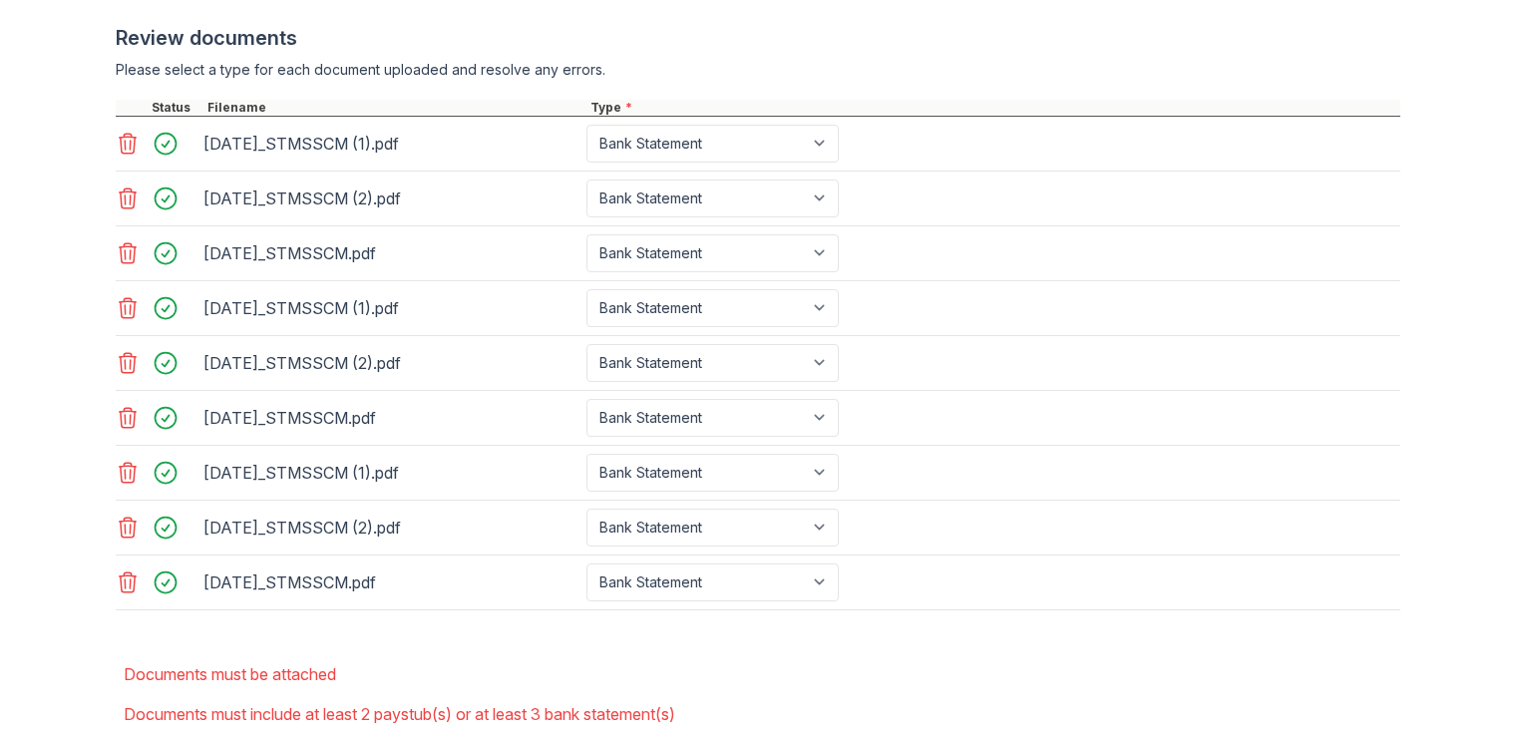
scroll to position [980, 0]
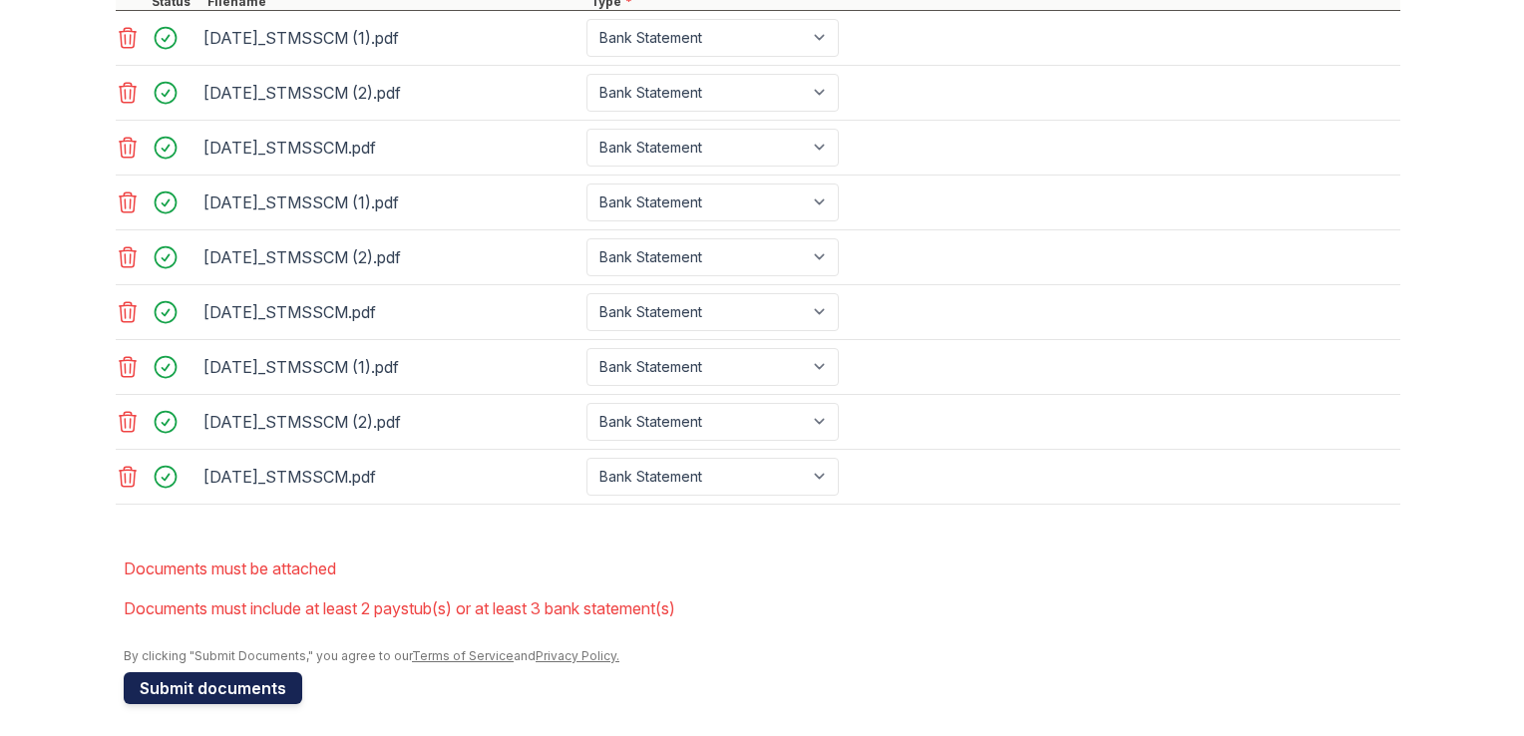
click at [214, 678] on button "Submit documents" at bounding box center [213, 688] width 179 height 32
